Goal: Task Accomplishment & Management: Use online tool/utility

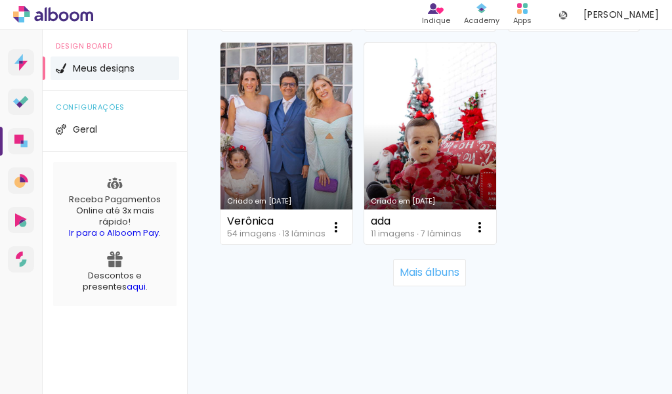
scroll to position [2166, 0]
